Goal: Task Accomplishment & Management: Manage account settings

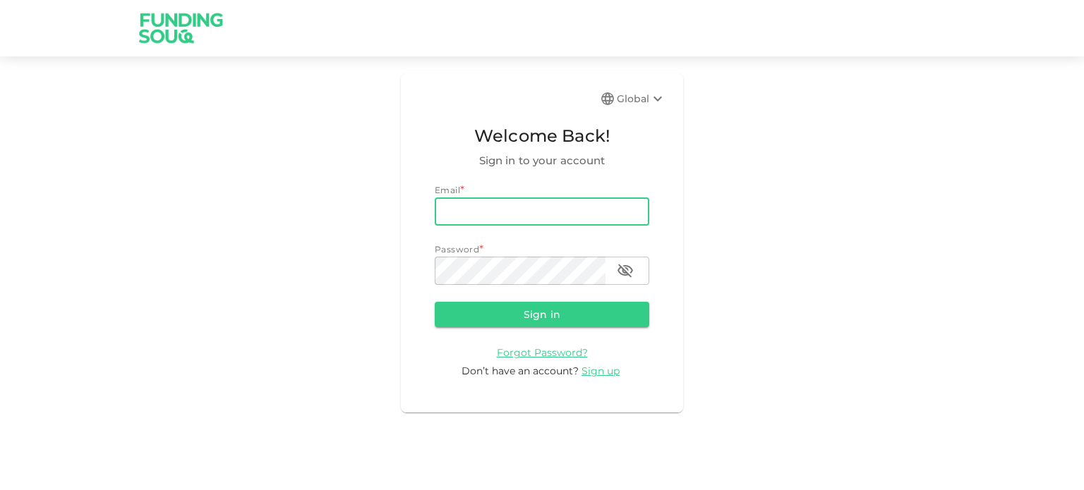
click at [522, 217] on input "email" at bounding box center [542, 212] width 214 height 28
type input "[EMAIL_ADDRESS][DOMAIN_NAME]"
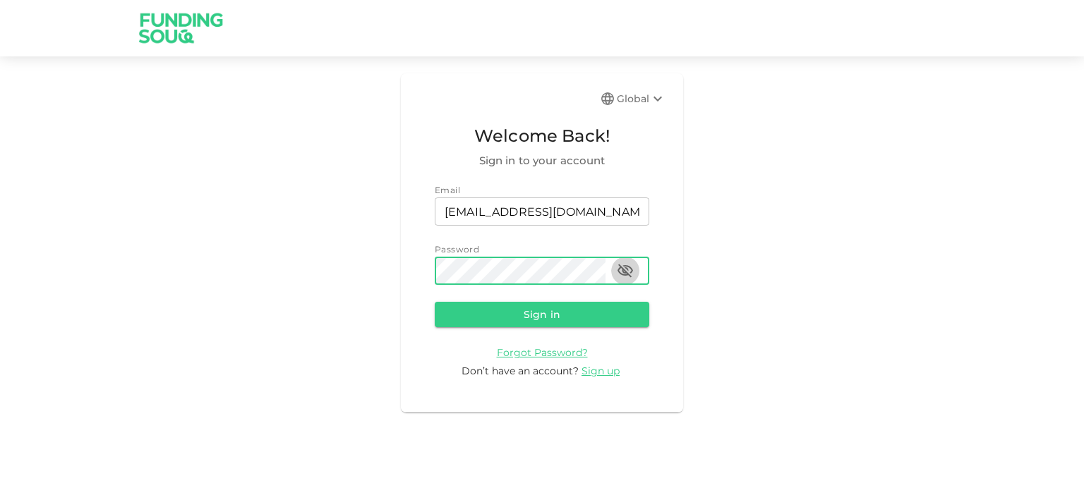
click at [626, 274] on icon "button" at bounding box center [625, 271] width 16 height 13
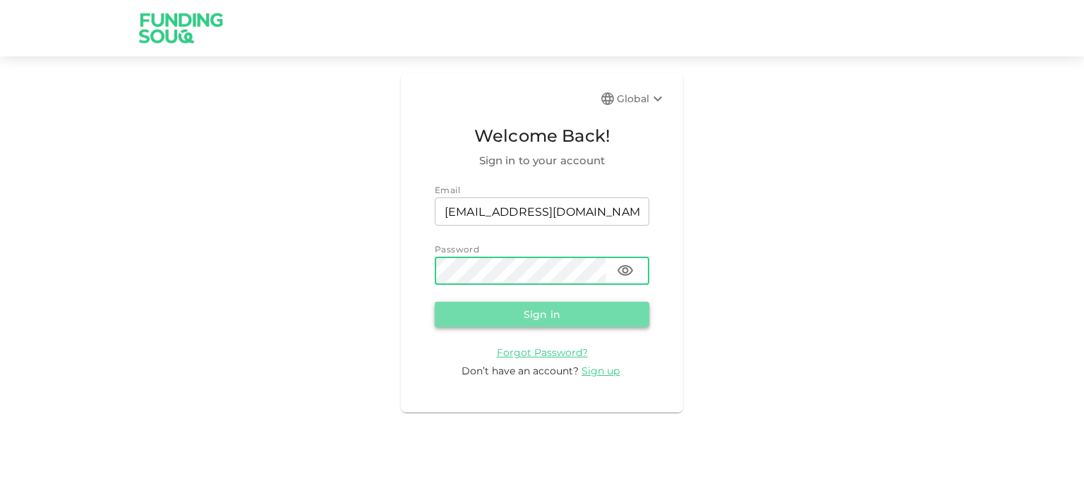
click at [552, 318] on button "Sign in" at bounding box center [542, 314] width 214 height 25
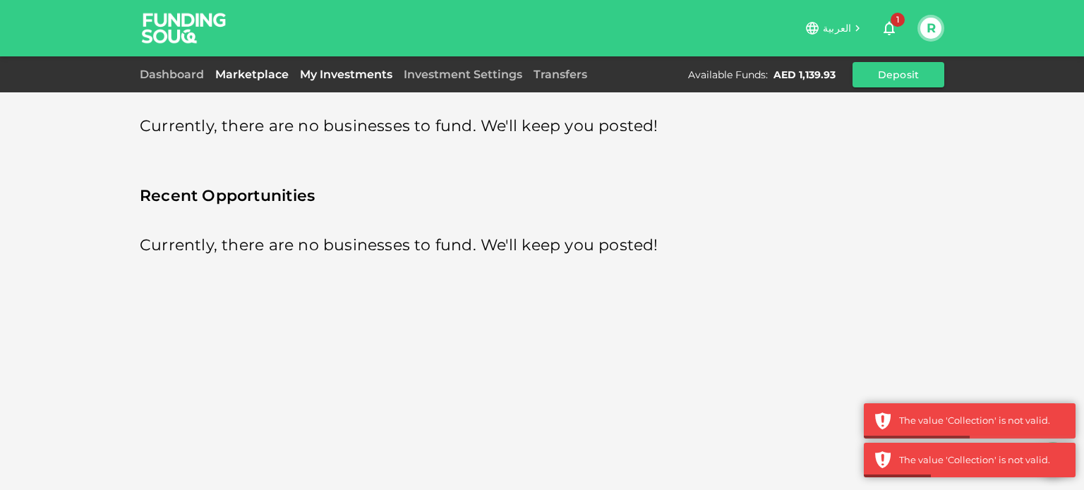
click at [330, 68] on link "My Investments" at bounding box center [346, 74] width 104 height 13
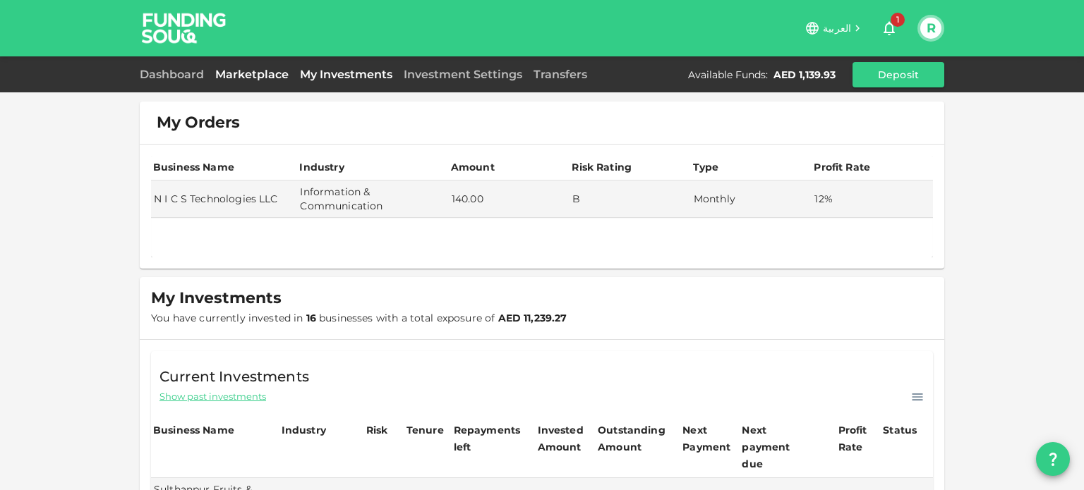
click at [242, 71] on link "Marketplace" at bounding box center [252, 74] width 85 height 13
click at [183, 69] on link "Dashboard" at bounding box center [175, 74] width 70 height 13
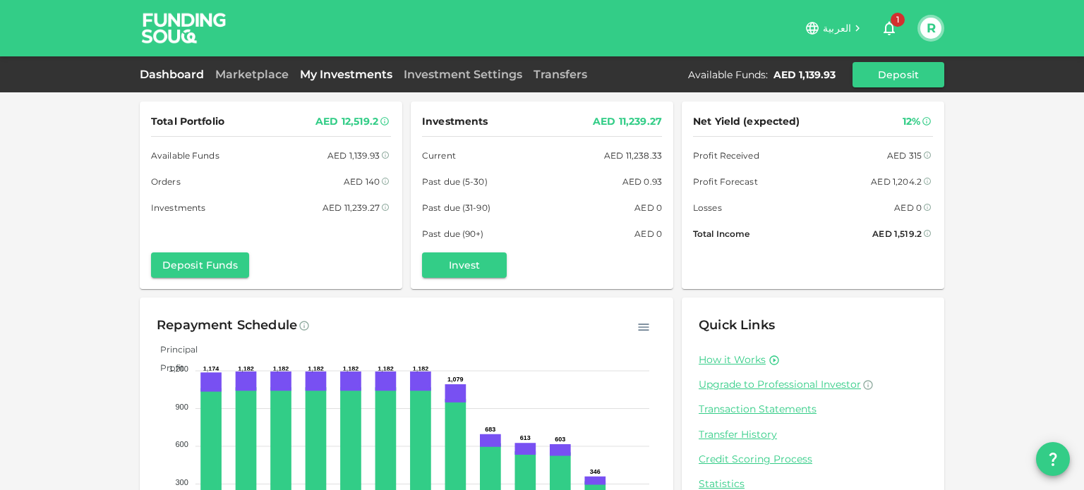
click at [336, 69] on link "My Investments" at bounding box center [346, 74] width 104 height 13
